Goal: Find contact information: Find contact information

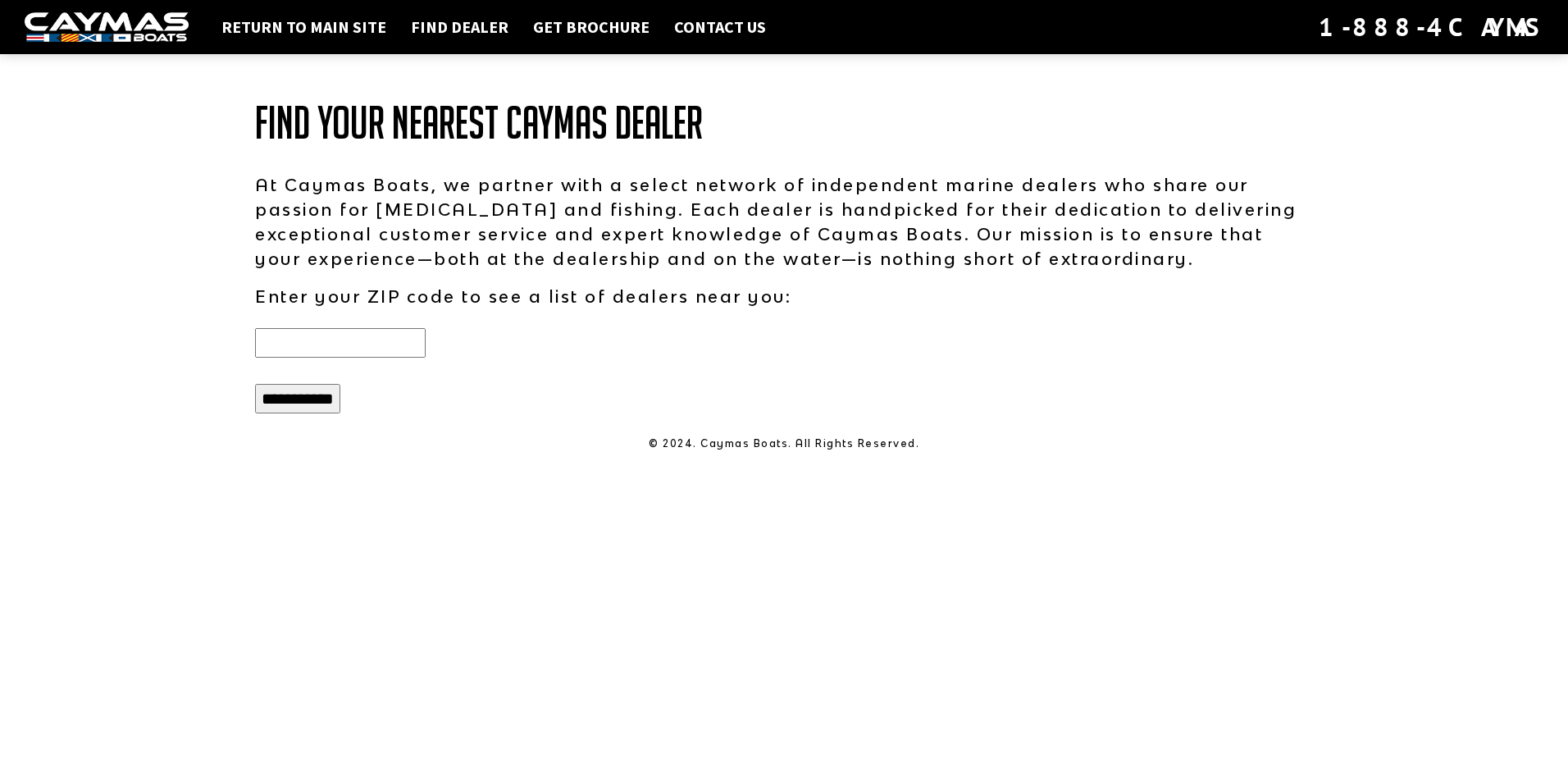
click at [405, 348] on input "text" at bounding box center [340, 343] width 171 height 29
type input "*****"
click at [303, 398] on input "**********" at bounding box center [297, 398] width 85 height 29
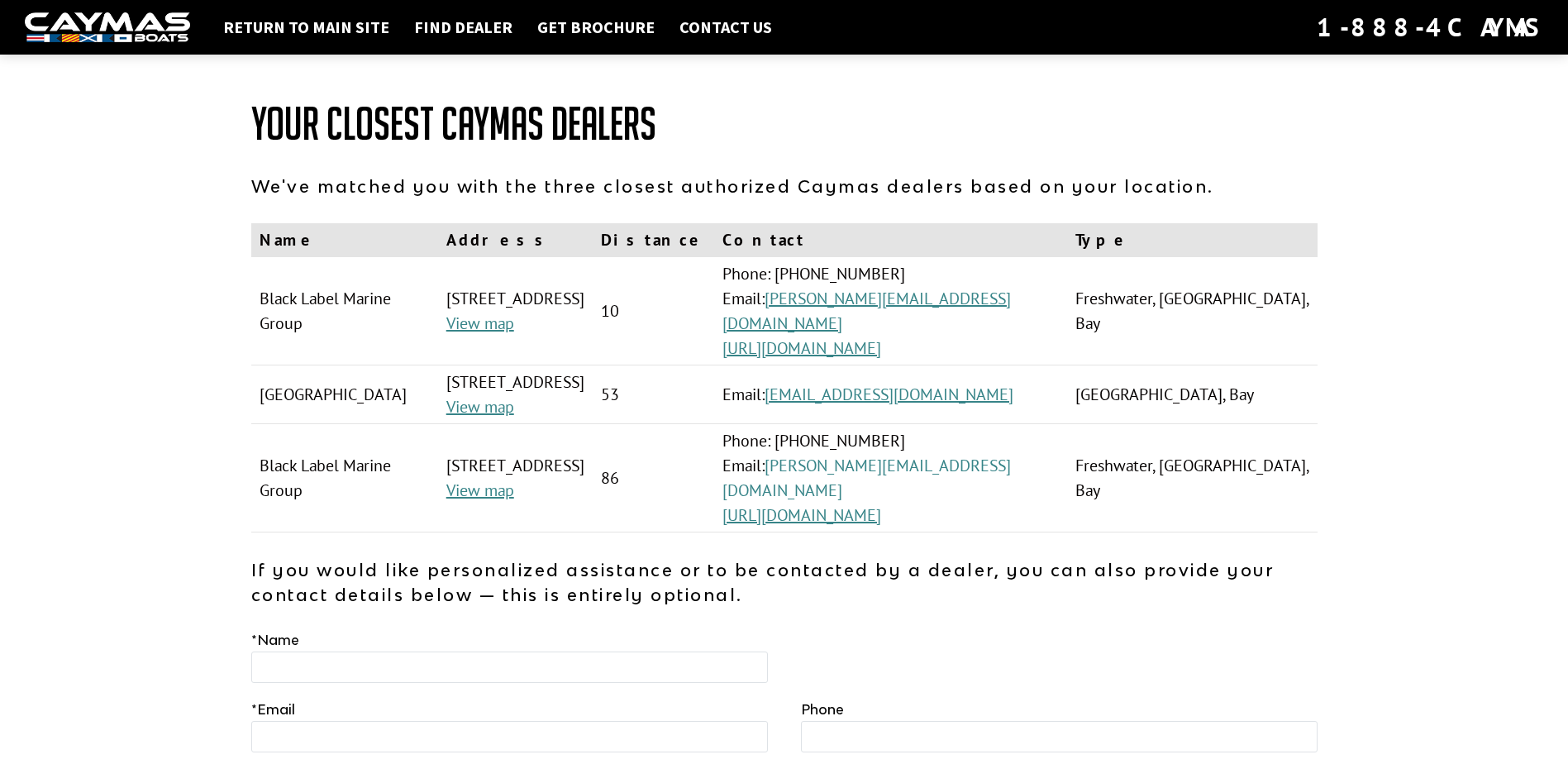
click at [973, 490] on link "[PERSON_NAME][EMAIL_ADDRESS][DOMAIN_NAME]" at bounding box center [866, 478] width 288 height 46
